Goal: Find specific page/section: Find specific page/section

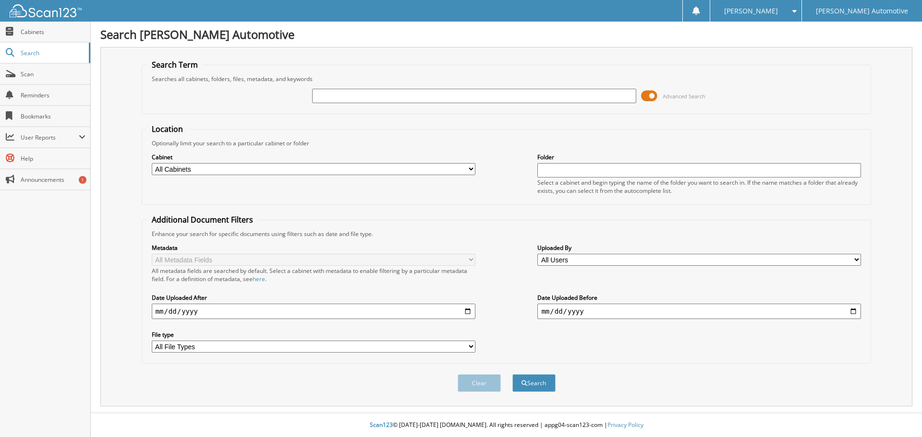
click at [350, 90] on input "text" at bounding box center [474, 96] width 324 height 14
type input "1002979"
click at [512, 374] on button "Search" at bounding box center [533, 383] width 43 height 18
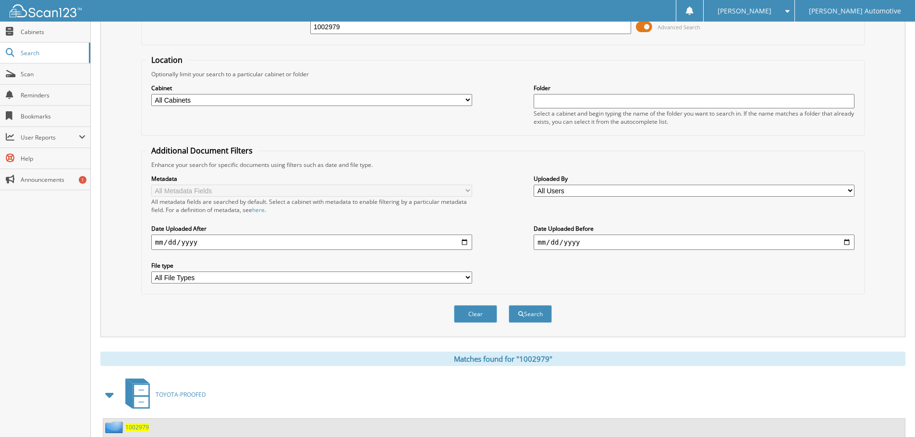
scroll to position [185, 0]
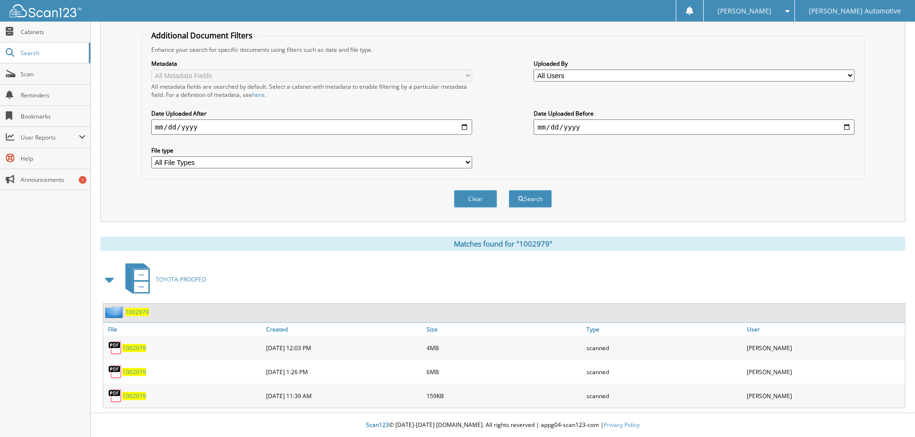
click at [137, 311] on span "1002979" at bounding box center [137, 312] width 24 height 8
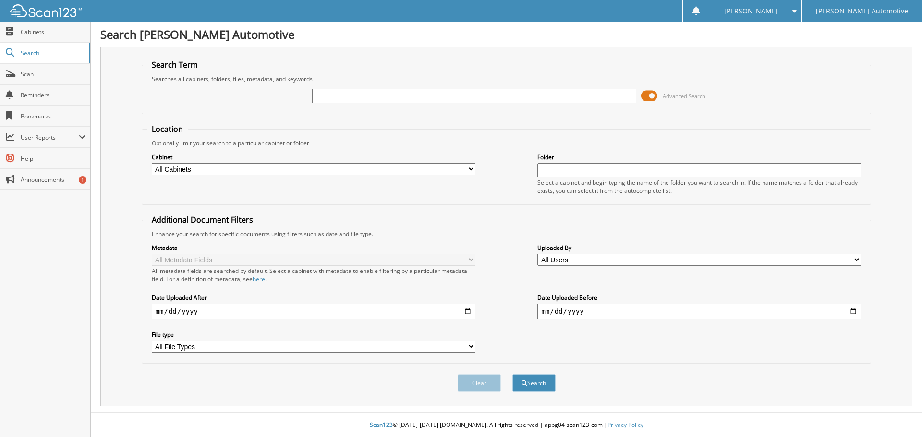
click at [362, 96] on input "text" at bounding box center [474, 96] width 324 height 14
type input "1003009"
click at [512, 374] on button "Search" at bounding box center [533, 383] width 43 height 18
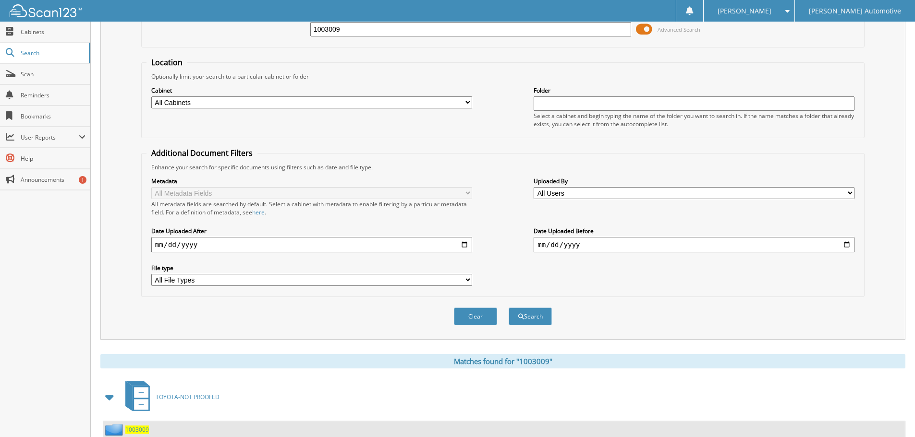
scroll to position [161, 0]
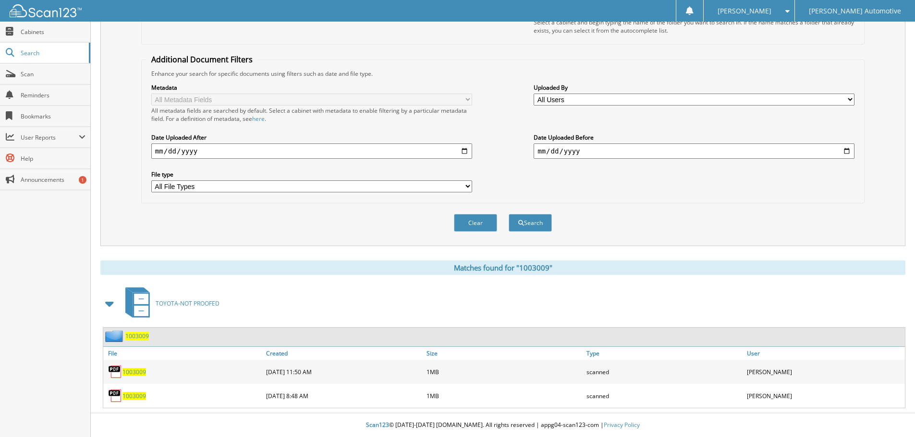
click at [136, 338] on span "1003009" at bounding box center [137, 336] width 24 height 8
